Goal: Task Accomplishment & Management: Manage account settings

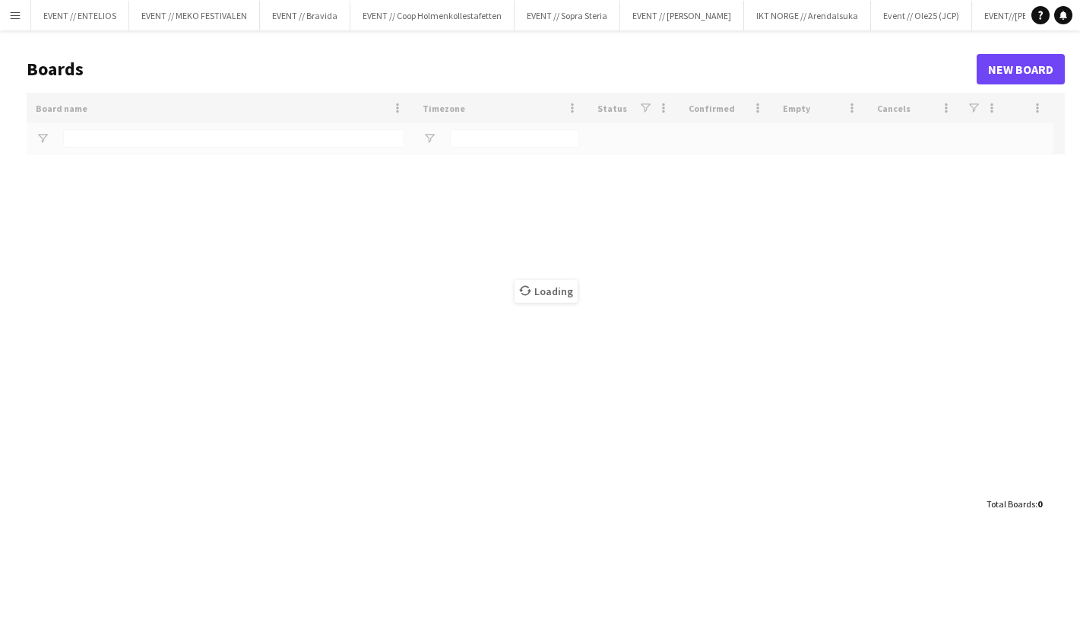
type input "*******"
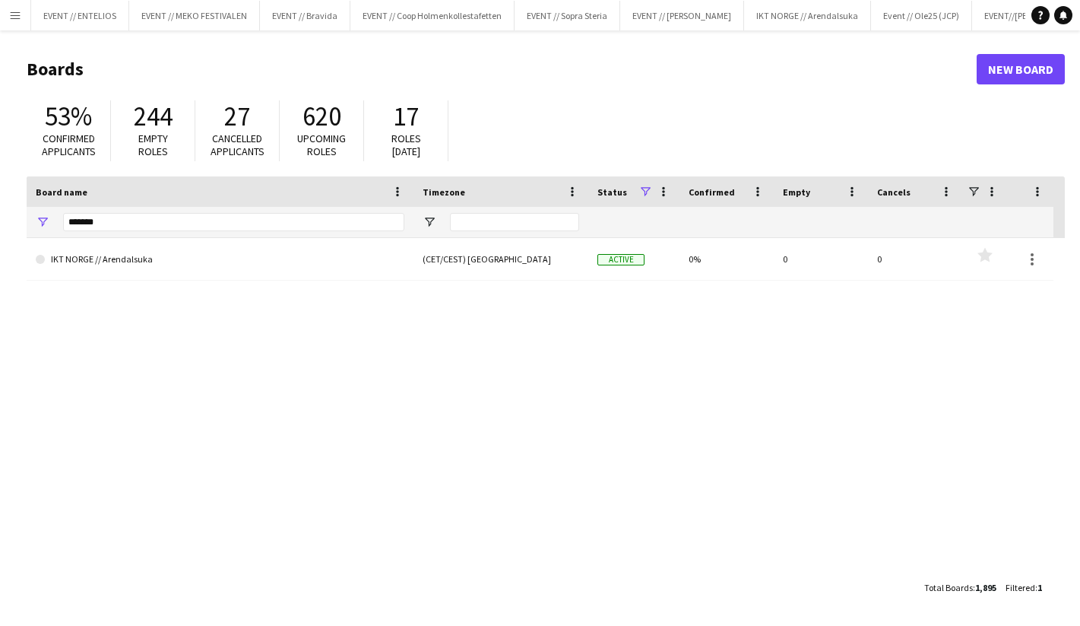
click at [23, 13] on button "Menu" at bounding box center [15, 15] width 30 height 30
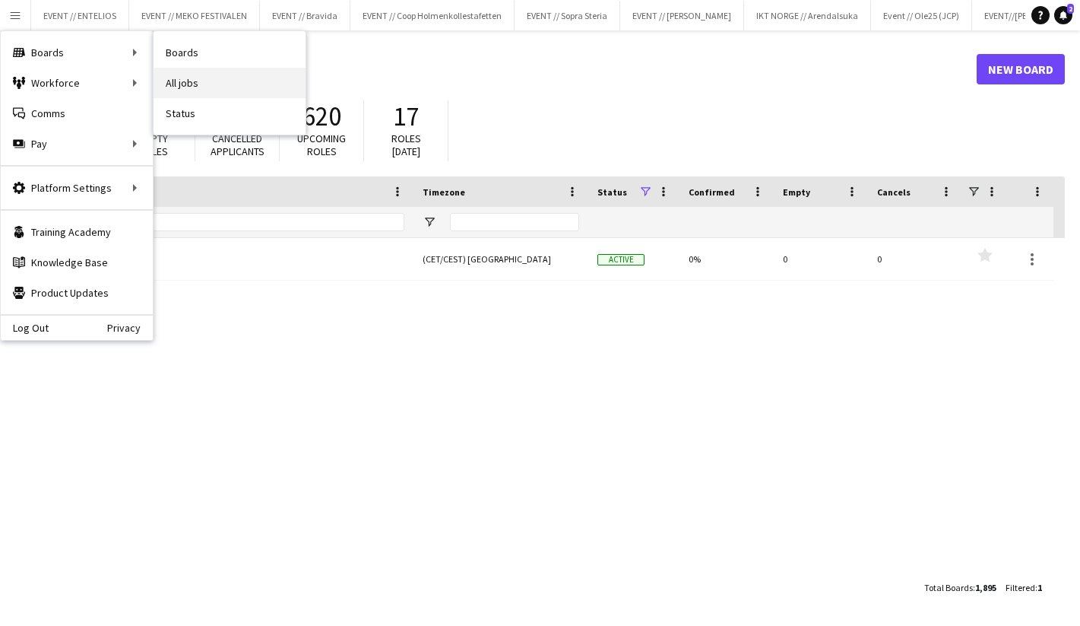
click at [182, 75] on link "All jobs" at bounding box center [230, 83] width 152 height 30
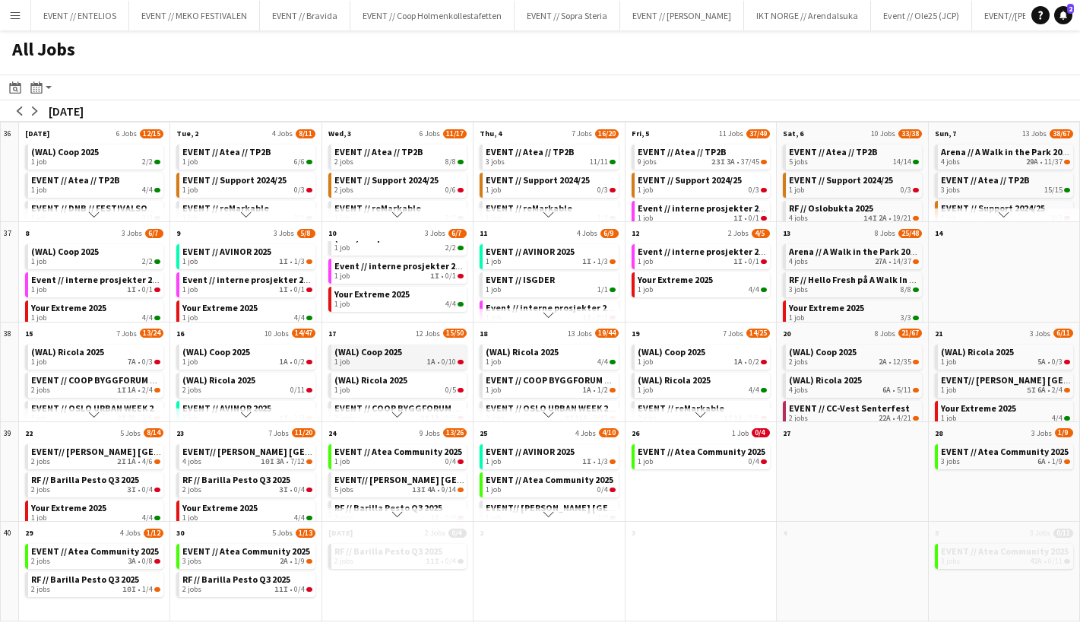
scroll to position [63, 0]
click at [385, 352] on div "2 jobs 5I 1A • 0/3" at bounding box center [398, 354] width 129 height 9
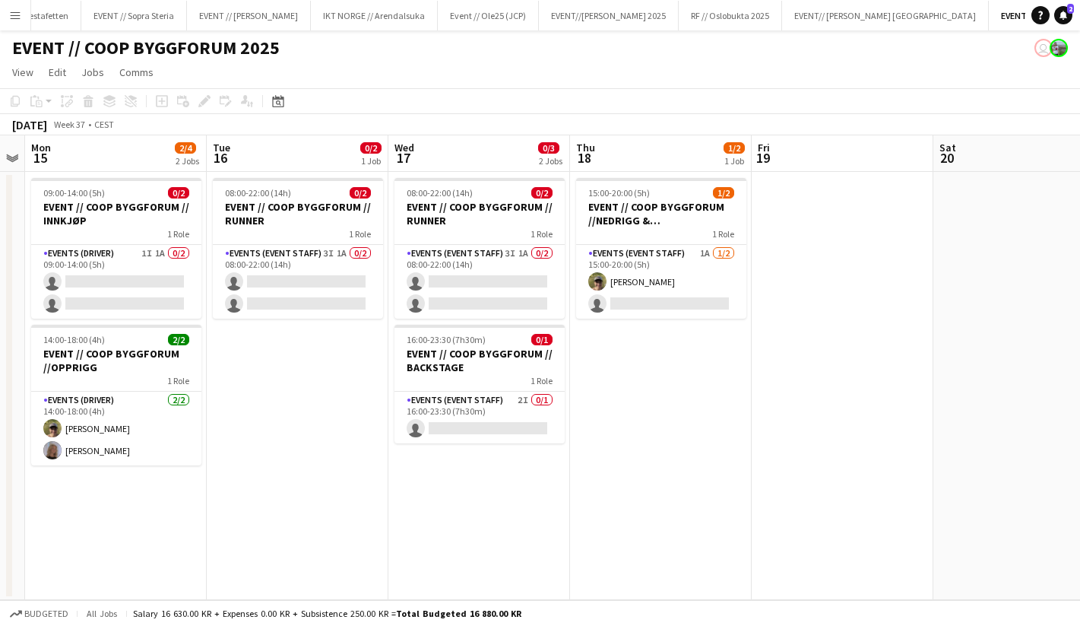
scroll to position [0, 490]
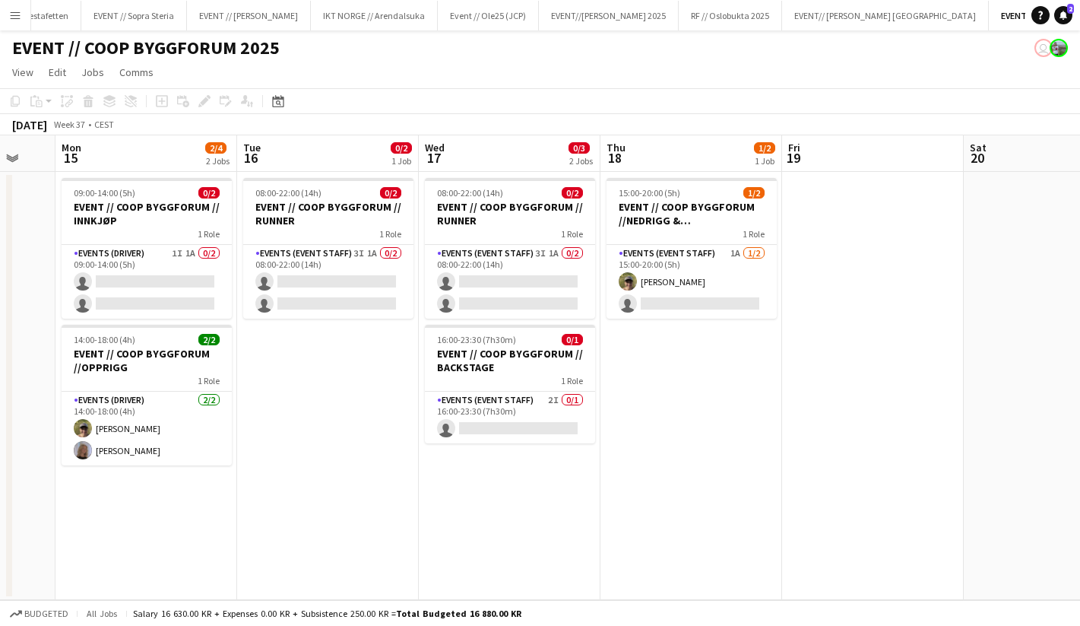
click at [506, 488] on app-date-cell "08:00-22:00 (14h) 0/2 EVENT // COOP BYGGFORUM // RUNNER 1 Role Events (Event St…" at bounding box center [510, 386] width 182 height 428
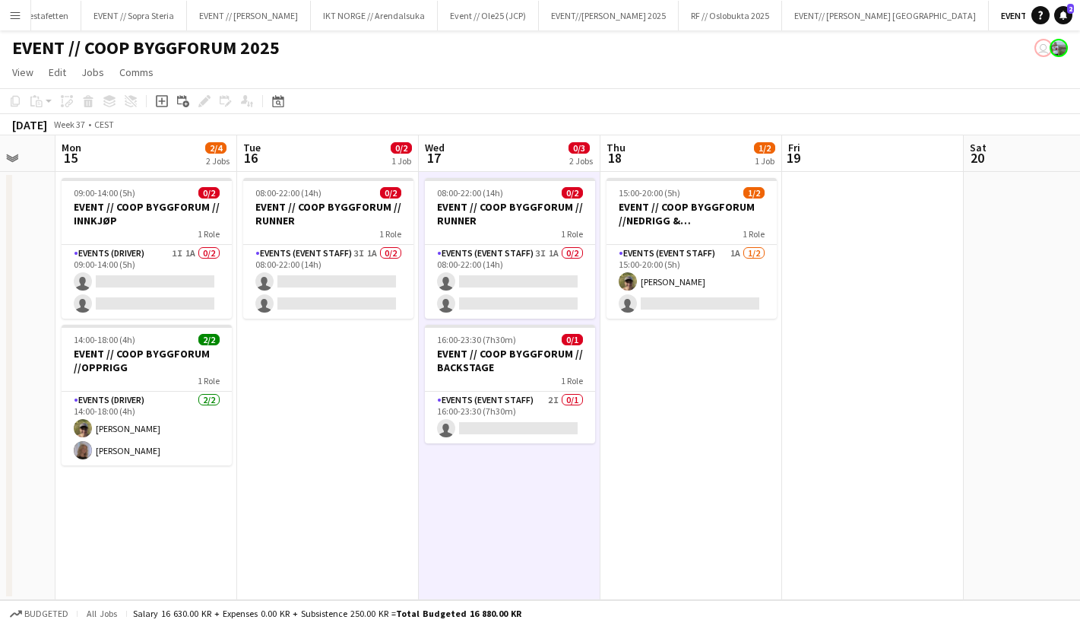
click at [375, 403] on app-date-cell "08:00-22:00 (14h) 0/2 EVENT // COOP BYGGFORUM // RUNNER 1 Role Events (Event St…" at bounding box center [328, 386] width 182 height 428
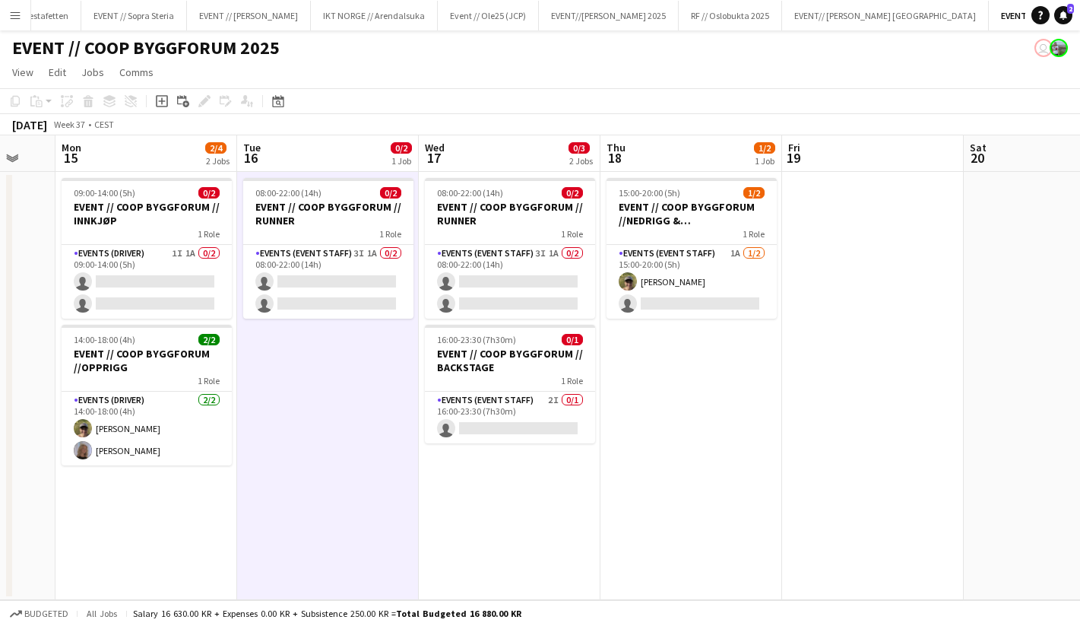
click at [663, 379] on app-date-cell "15:00-20:00 (5h) 1/2 EVENT // COOP BYGGFORUM //NEDRIGG & TILBAKELEVERING 1 Role…" at bounding box center [692, 386] width 182 height 428
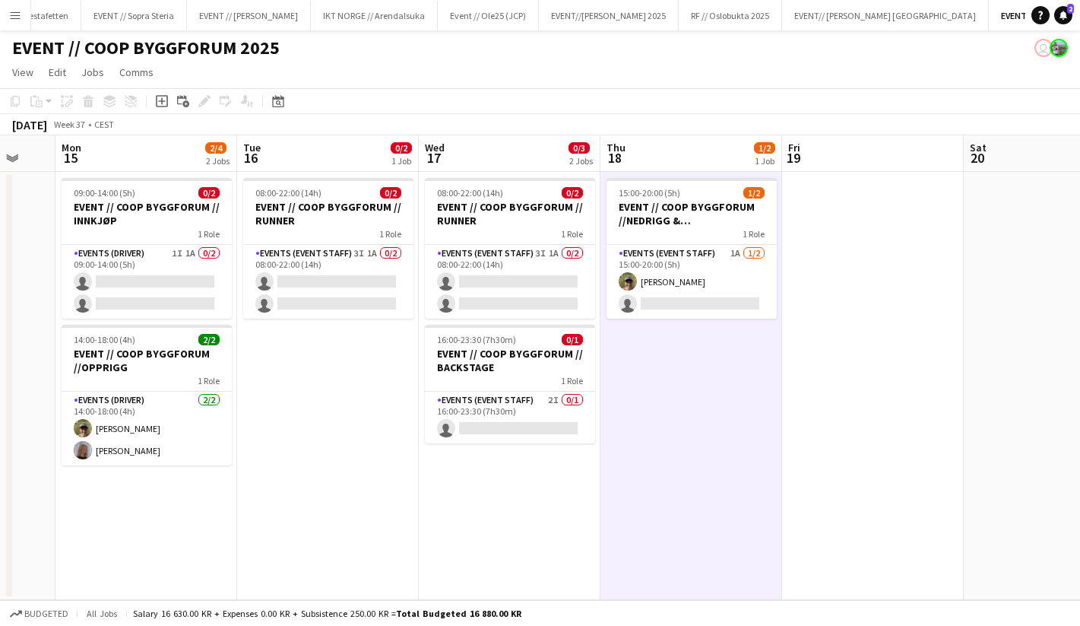
click at [476, 532] on app-date-cell "08:00-22:00 (14h) 0/2 EVENT // COOP BYGGFORUM // RUNNER 1 Role Events (Event St…" at bounding box center [510, 386] width 182 height 428
